Goal: Task Accomplishment & Management: Complete application form

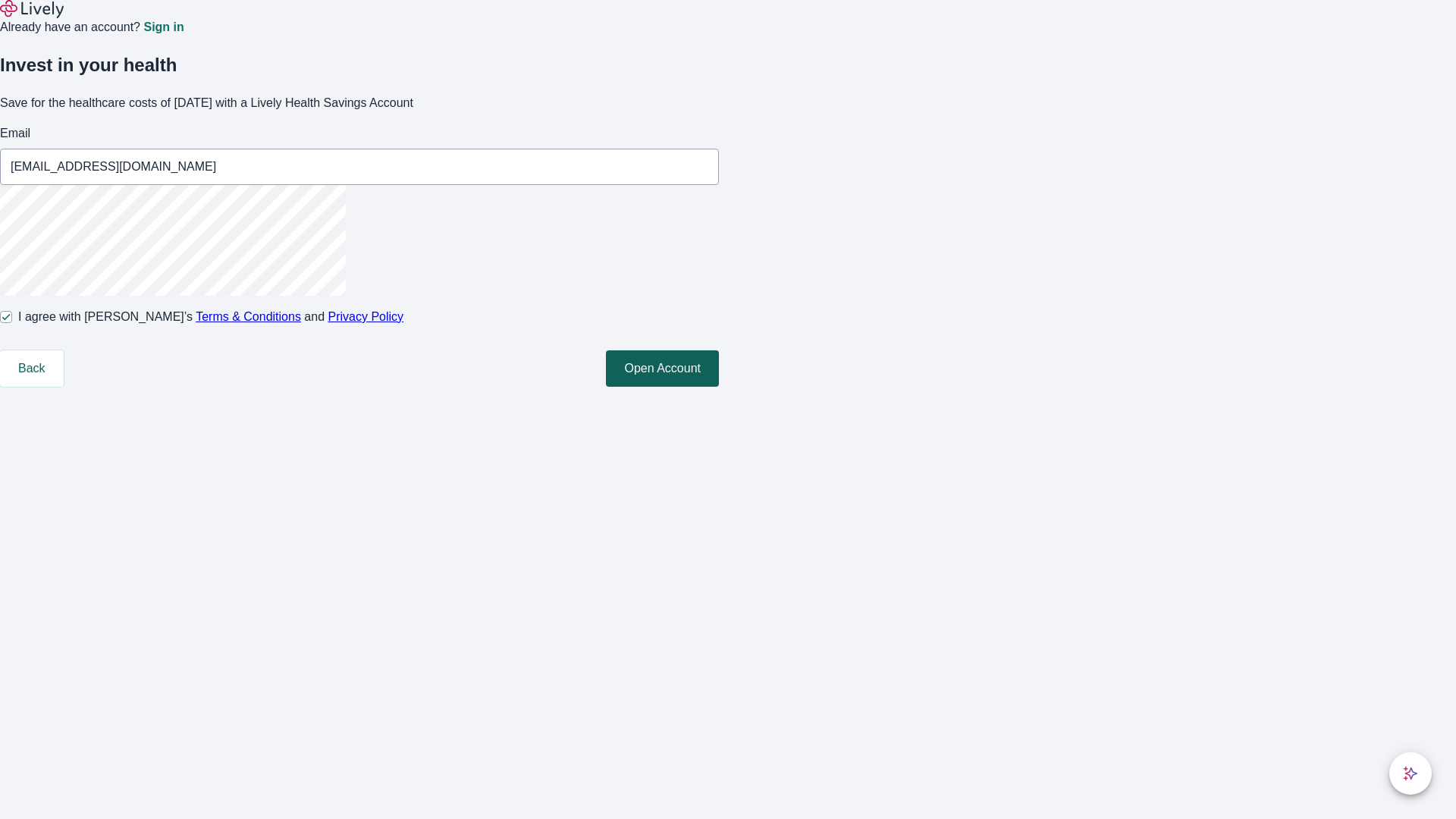
click at [719, 387] on button "Open Account" at bounding box center [663, 369] width 113 height 37
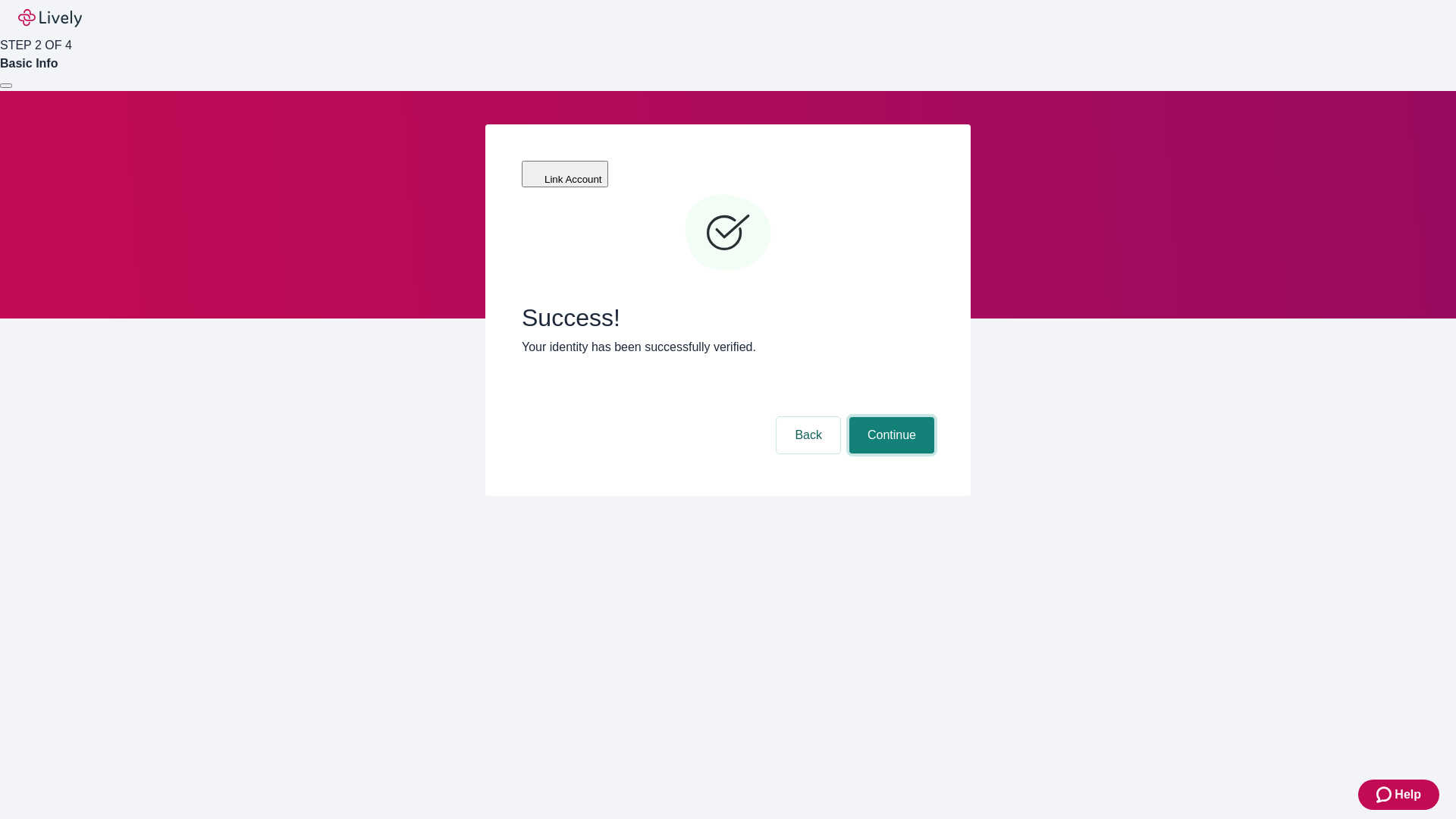
click at [890, 417] on button "Continue" at bounding box center [891, 436] width 85 height 37
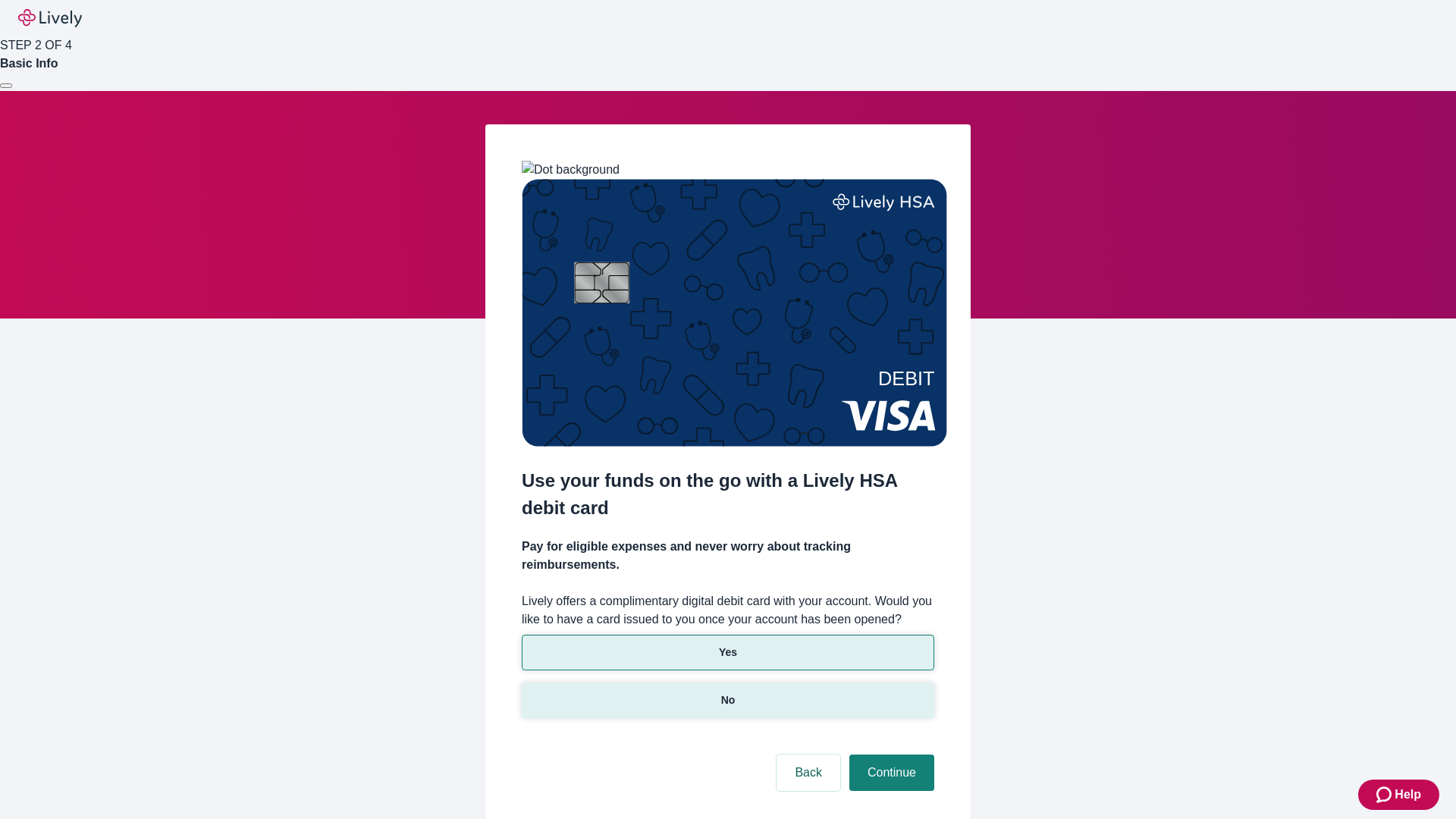
click at [727, 692] on p "No" at bounding box center [728, 700] width 14 height 16
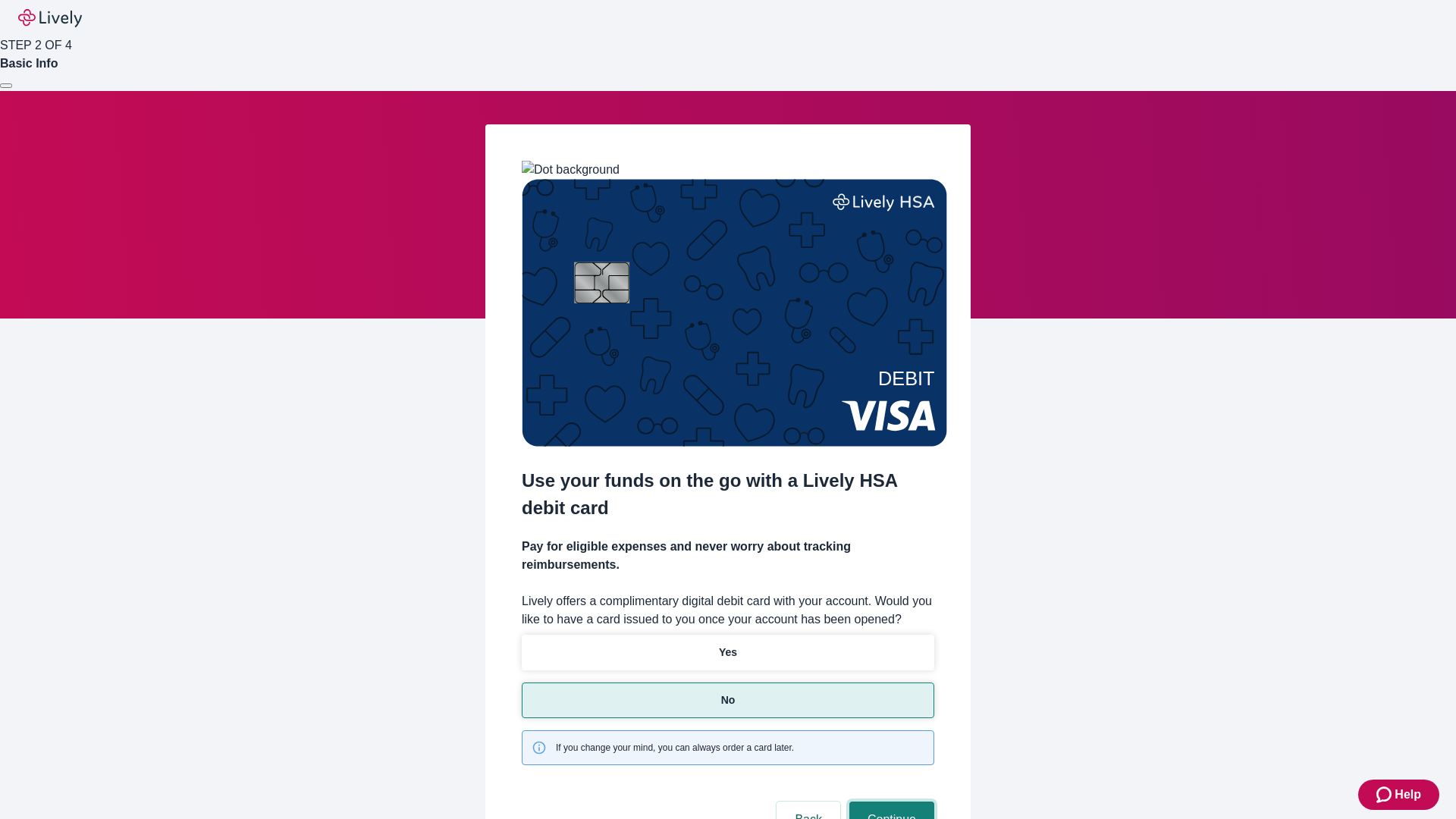
click at [890, 801] on button "Continue" at bounding box center [891, 820] width 85 height 37
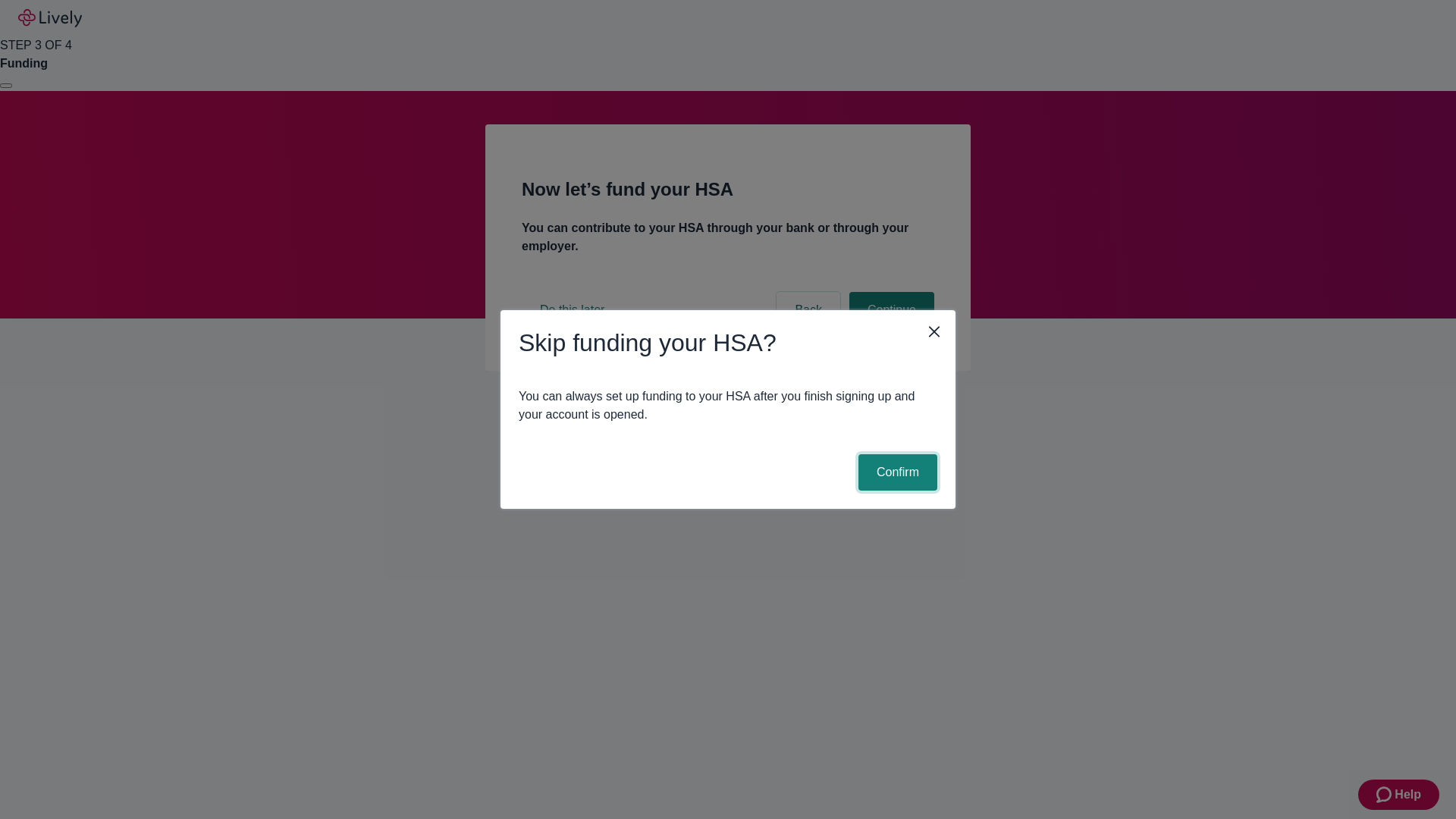
click at [895, 472] on button "Confirm" at bounding box center [898, 472] width 79 height 37
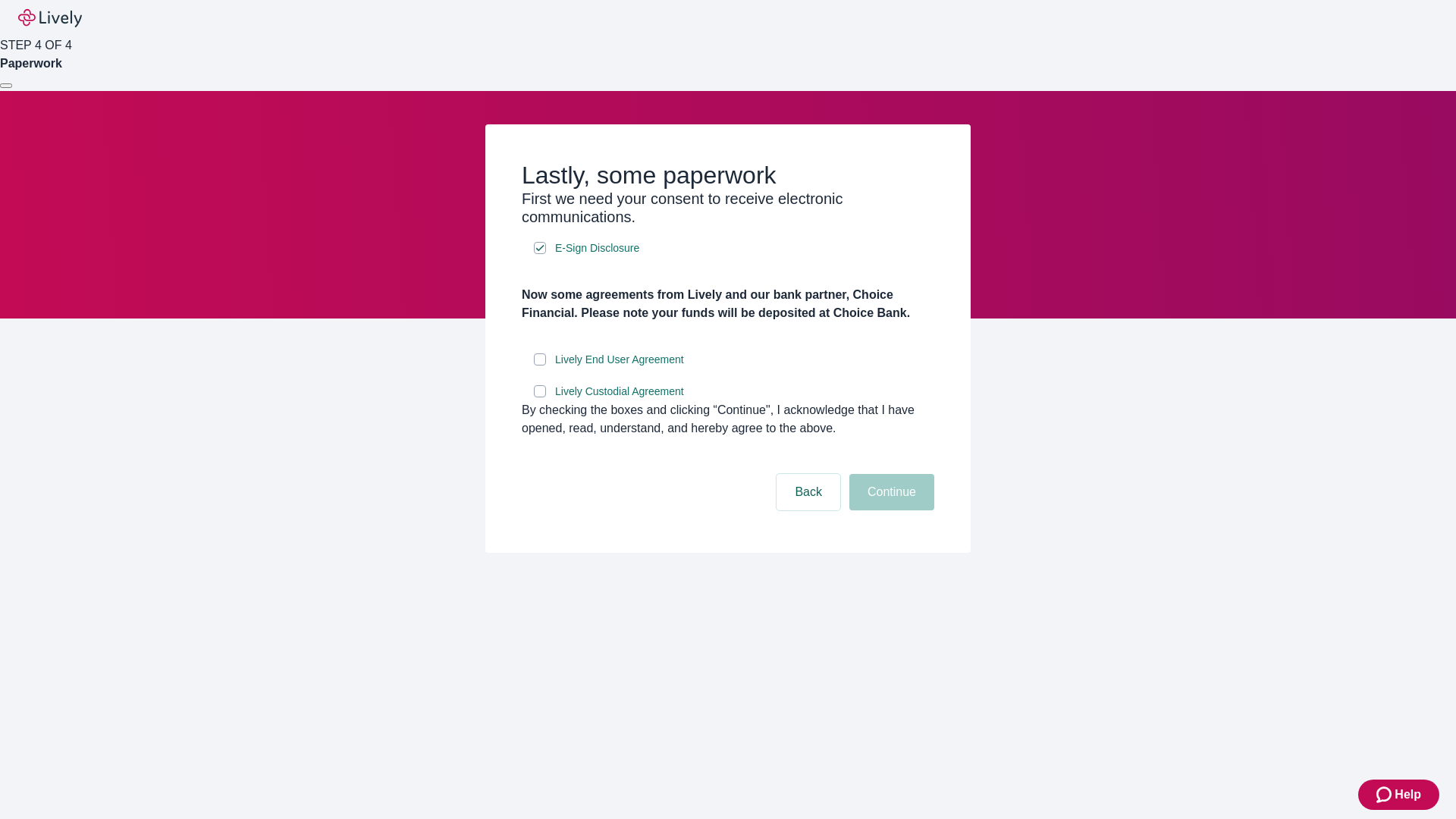
click at [540, 366] on input "Lively End User Agreement" at bounding box center [539, 359] width 12 height 12
checkbox input "true"
click at [540, 398] on input "Lively Custodial Agreement" at bounding box center [539, 391] width 12 height 12
checkbox input "true"
click at [890, 511] on button "Continue" at bounding box center [891, 492] width 85 height 37
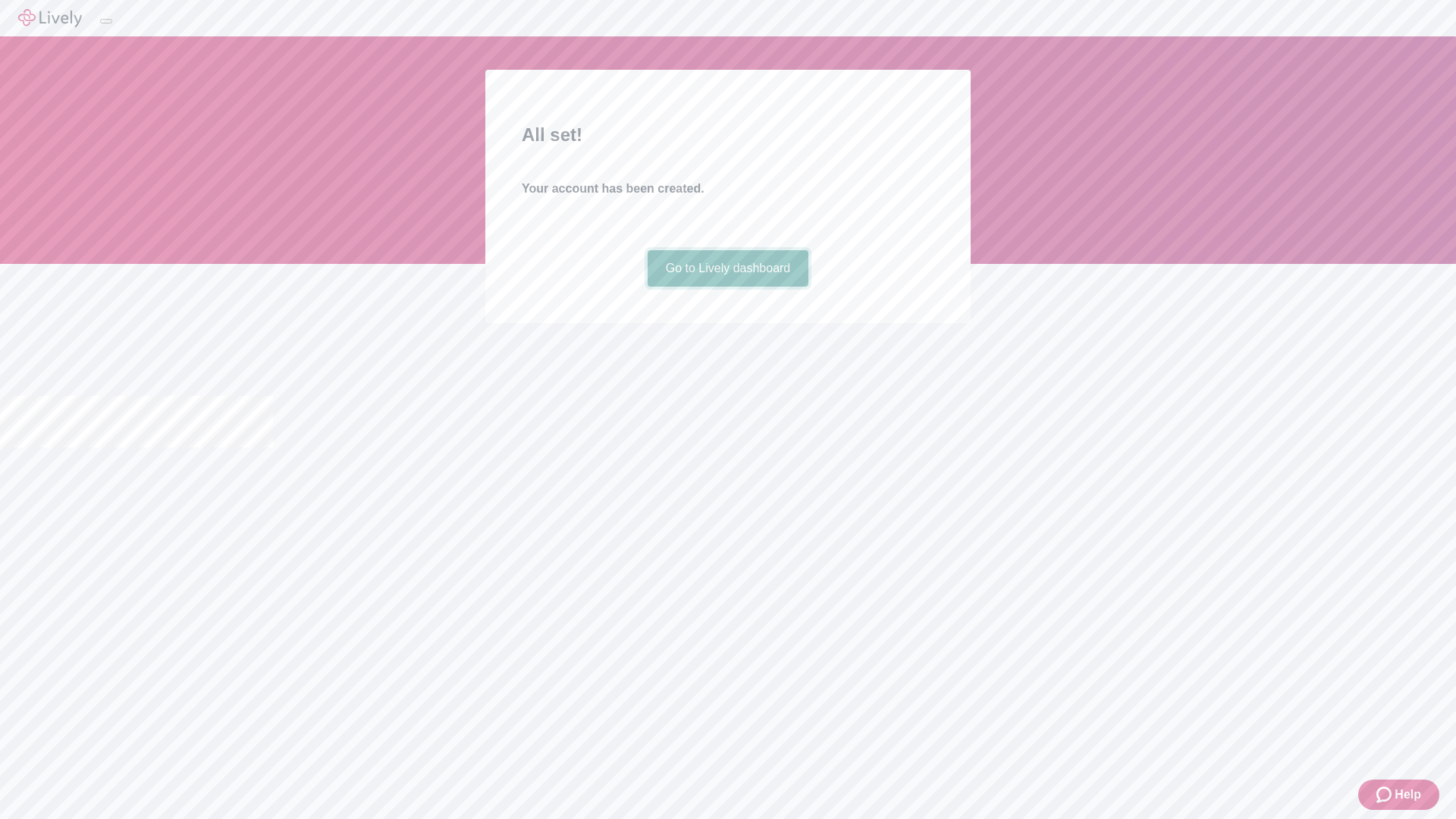
click at [727, 287] on link "Go to Lively dashboard" at bounding box center [728, 268] width 162 height 37
